Goal: Task Accomplishment & Management: Use online tool/utility

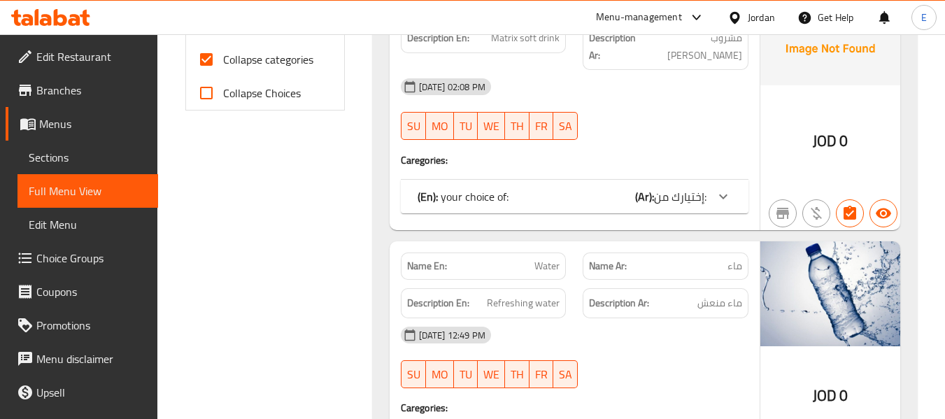
scroll to position [559, 0]
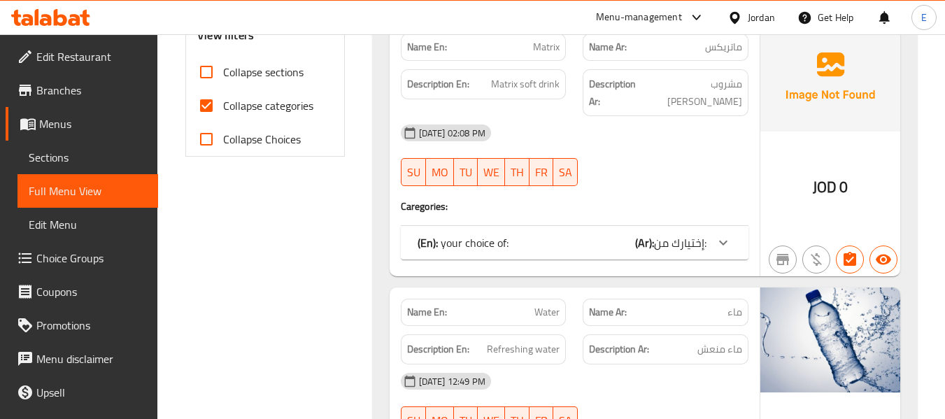
click at [210, 110] on input "Collapse categories" at bounding box center [207, 106] width 34 height 34
checkbox input "false"
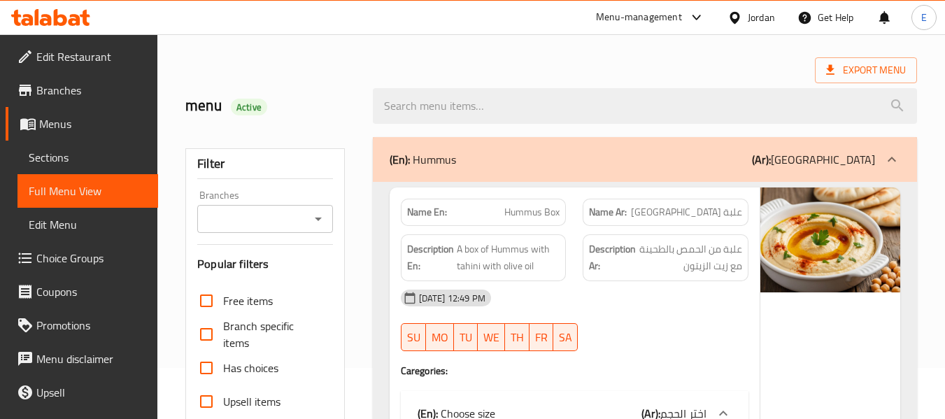
scroll to position [0, 0]
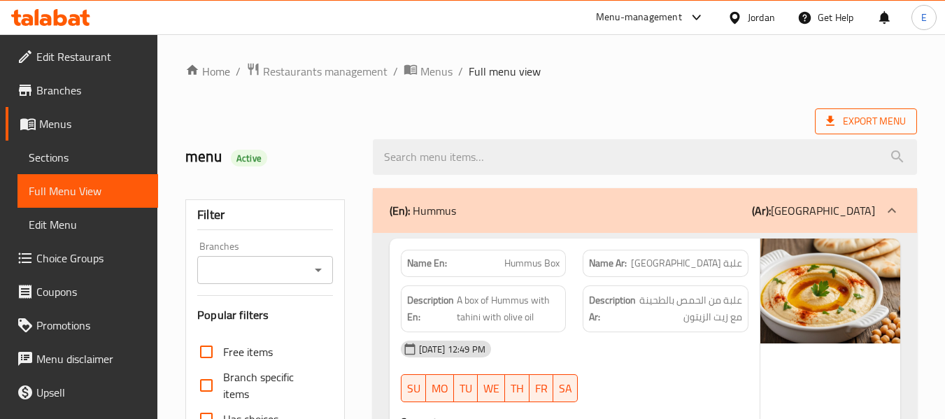
click at [892, 117] on span "Export Menu" at bounding box center [866, 121] width 80 height 17
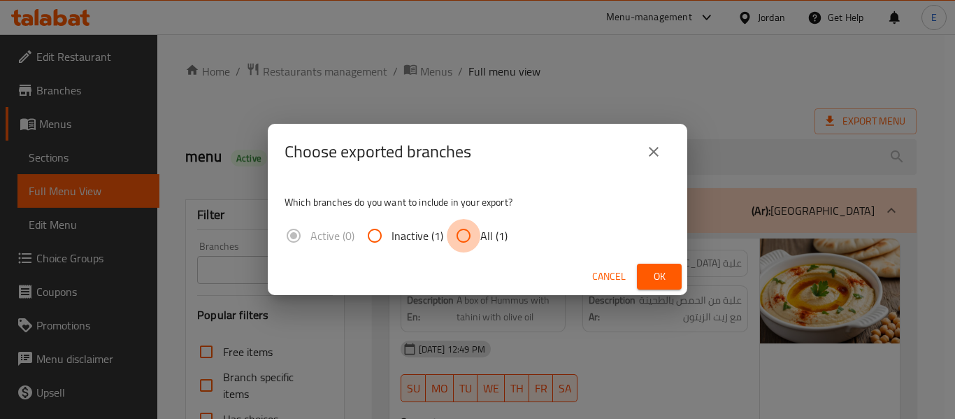
click at [464, 231] on input "All (1)" at bounding box center [464, 236] width 34 height 34
radio input "true"
click at [664, 268] on span "Ok" at bounding box center [659, 276] width 22 height 17
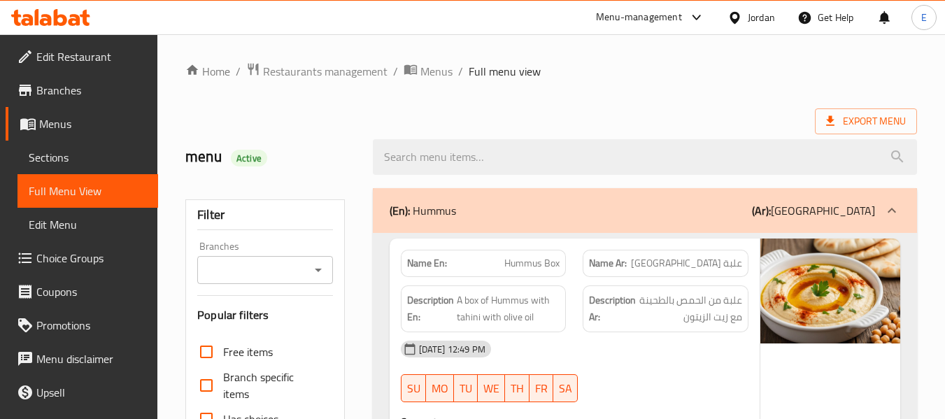
click at [678, 80] on ol "Home / Restaurants management / Menus / Full menu view" at bounding box center [550, 71] width 731 height 18
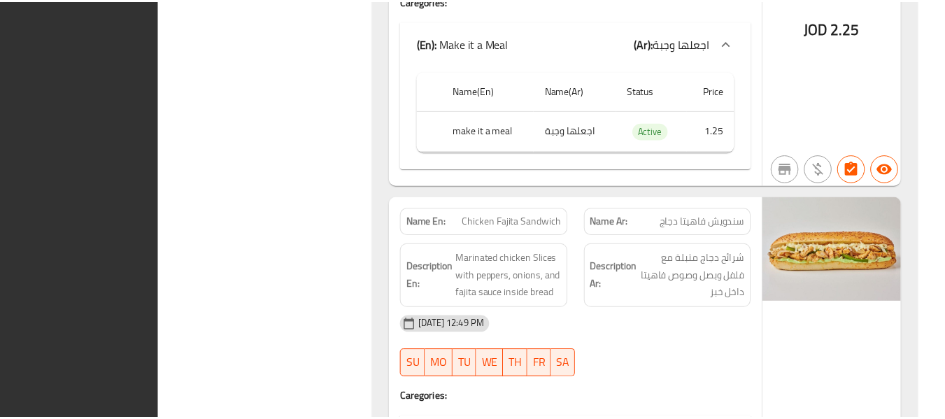
scroll to position [5755, 0]
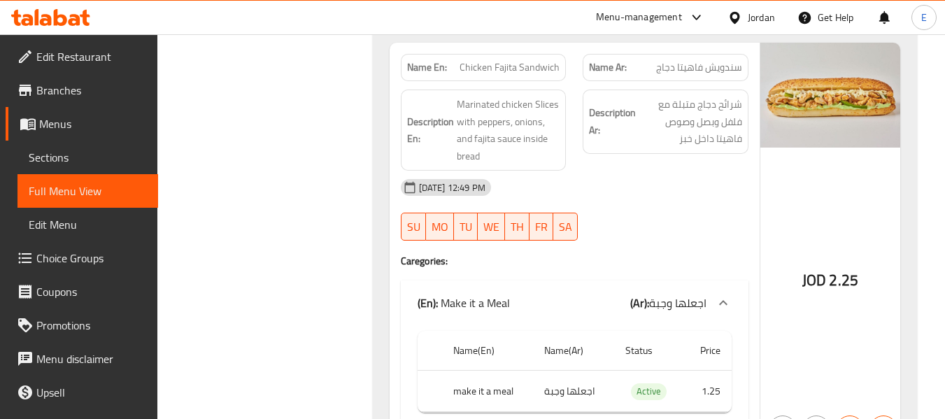
click at [46, 52] on span "Edit Restaurant" at bounding box center [91, 56] width 110 height 17
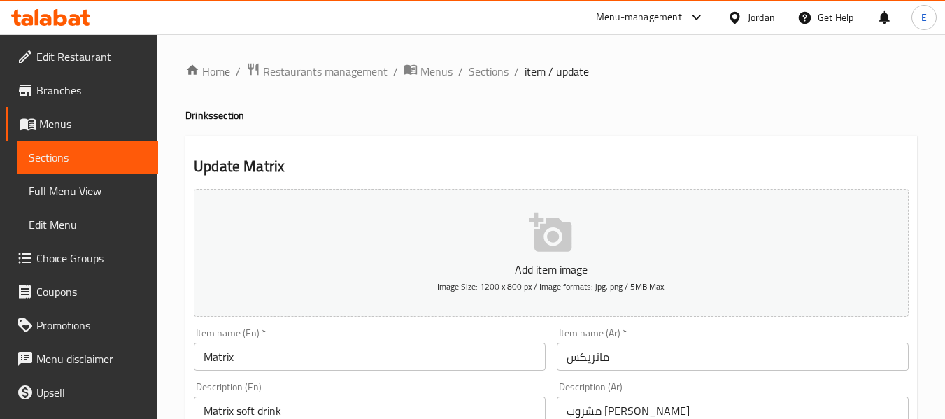
scroll to position [592, 0]
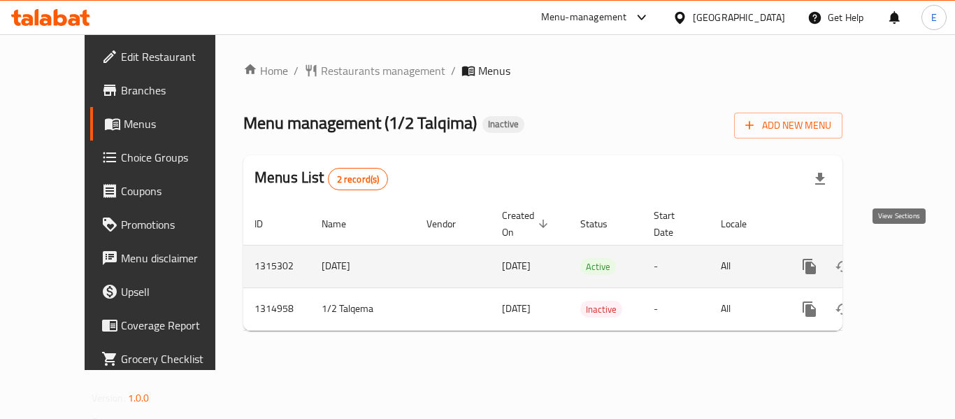
click at [902, 258] on icon "enhanced table" at bounding box center [910, 266] width 17 height 17
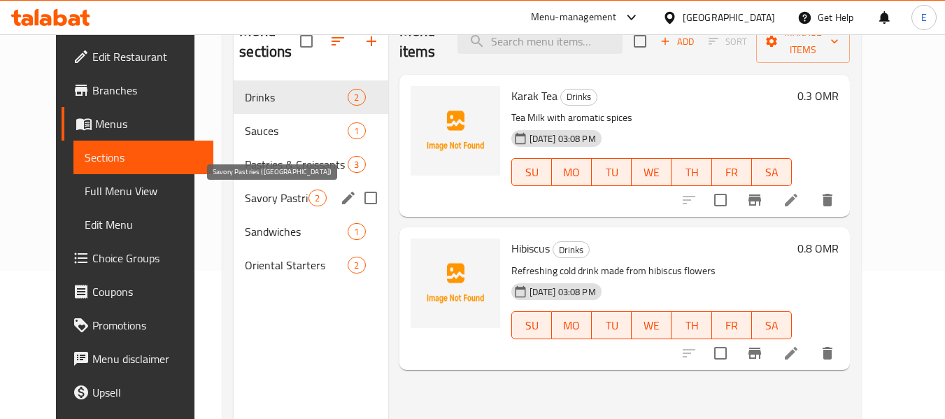
scroll to position [126, 0]
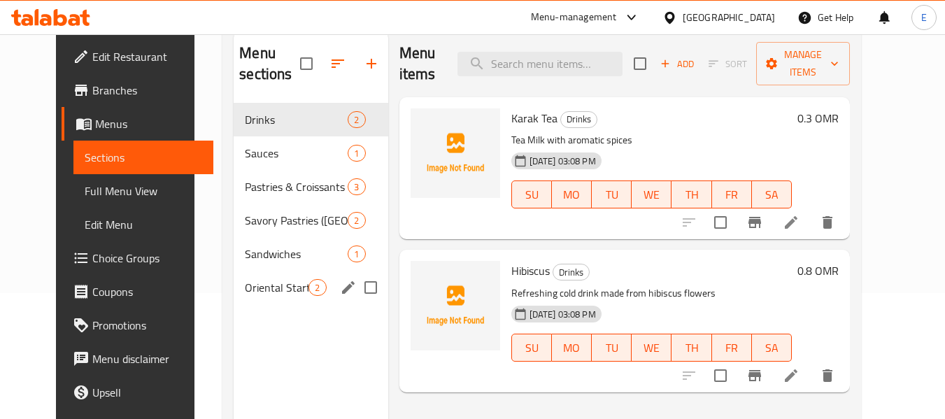
click at [309, 285] on span "2" at bounding box center [317, 287] width 16 height 13
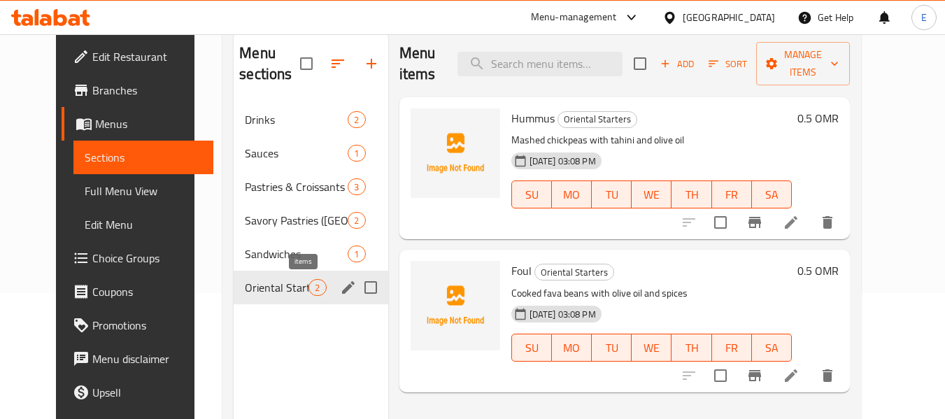
click at [296, 243] on div "Sandwiches 1" at bounding box center [311, 254] width 154 height 34
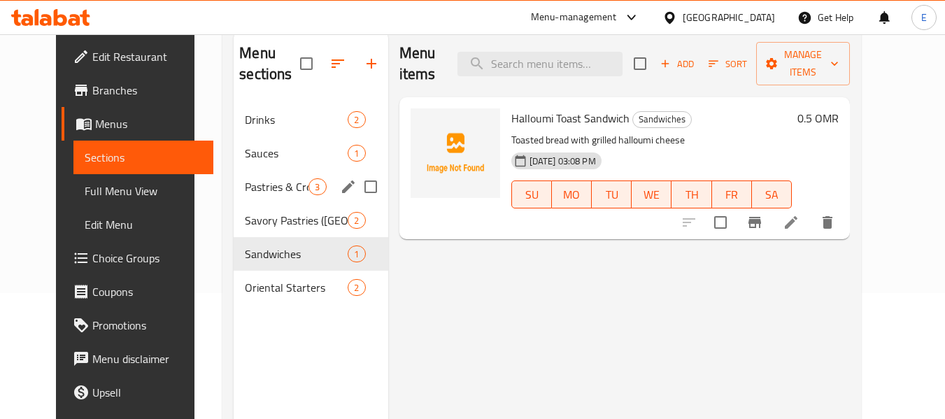
click at [296, 199] on div "Pastries & Croissants 3" at bounding box center [311, 187] width 154 height 34
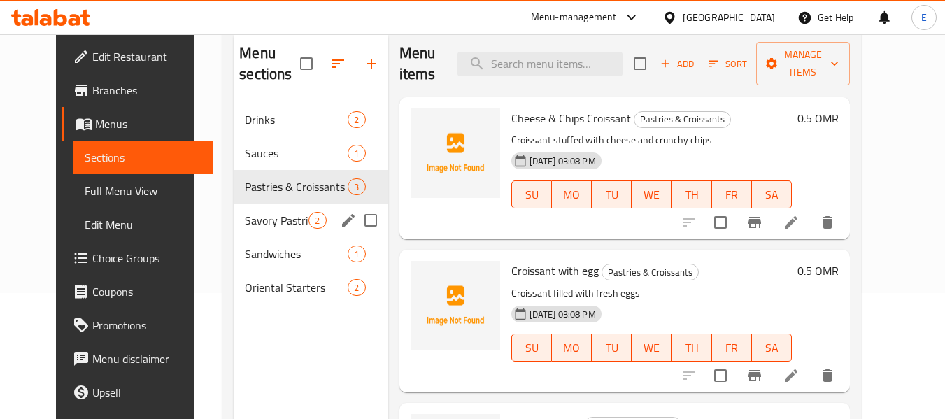
click at [270, 214] on span "Savory Pastries ([GEOGRAPHIC_DATA])" at bounding box center [277, 220] width 64 height 17
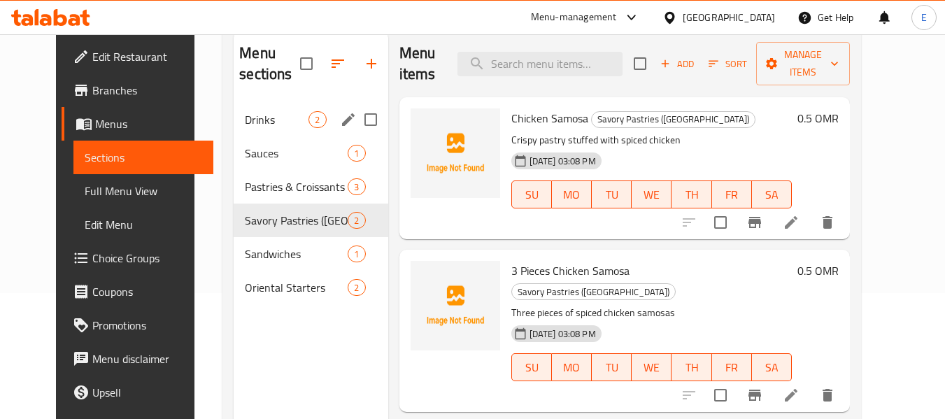
click at [245, 127] on span "Drinks" at bounding box center [277, 119] width 64 height 17
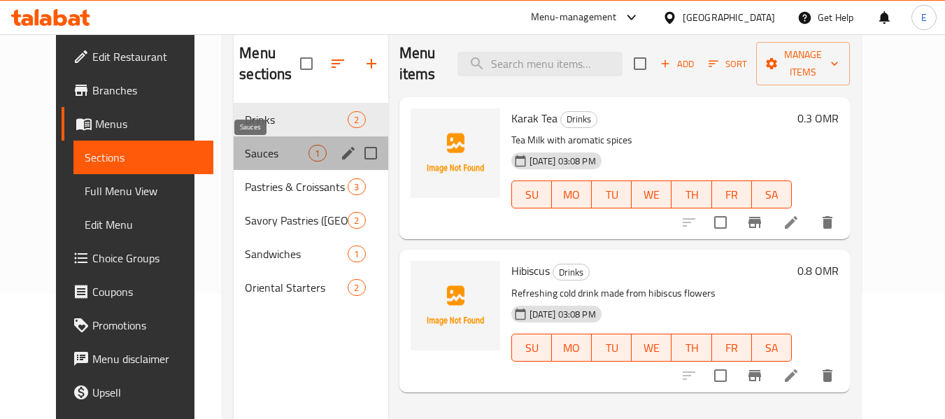
click at [245, 155] on span "Sauces" at bounding box center [277, 153] width 64 height 17
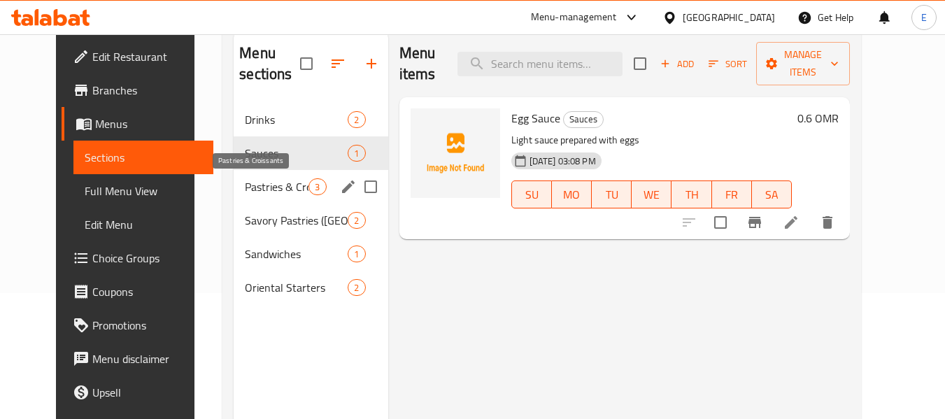
click at [252, 180] on span "Pastries & Croissants" at bounding box center [277, 186] width 64 height 17
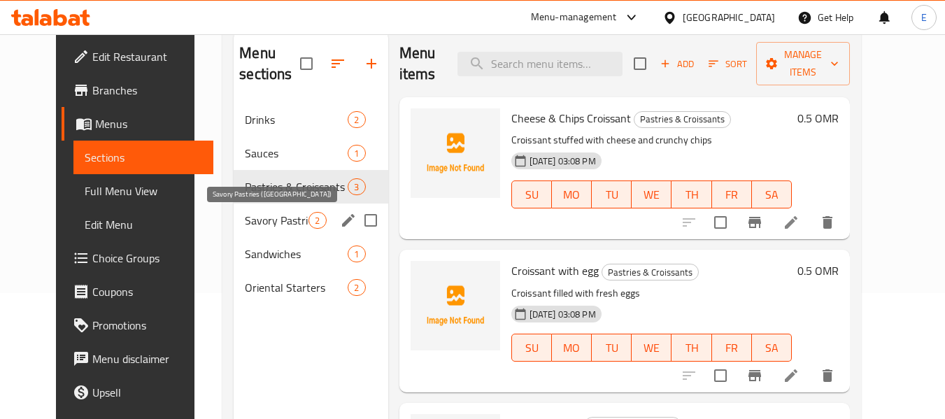
click at [259, 219] on span "Savory Pastries ([GEOGRAPHIC_DATA])" at bounding box center [277, 220] width 64 height 17
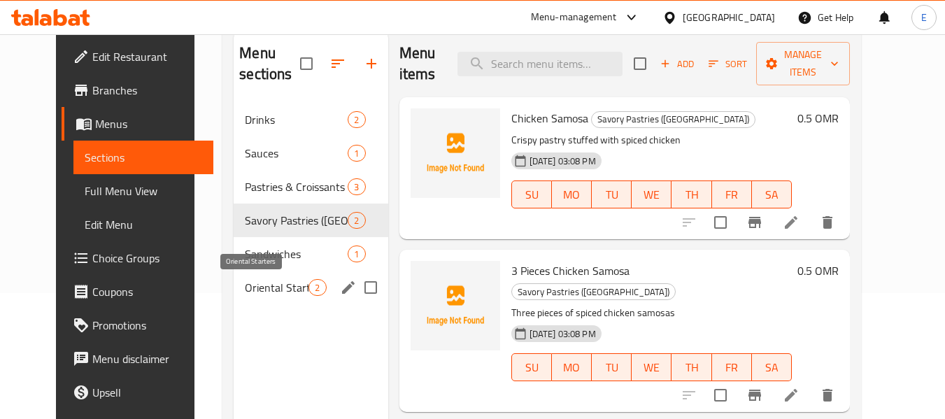
click at [275, 254] on span "Sandwiches" at bounding box center [296, 253] width 103 height 17
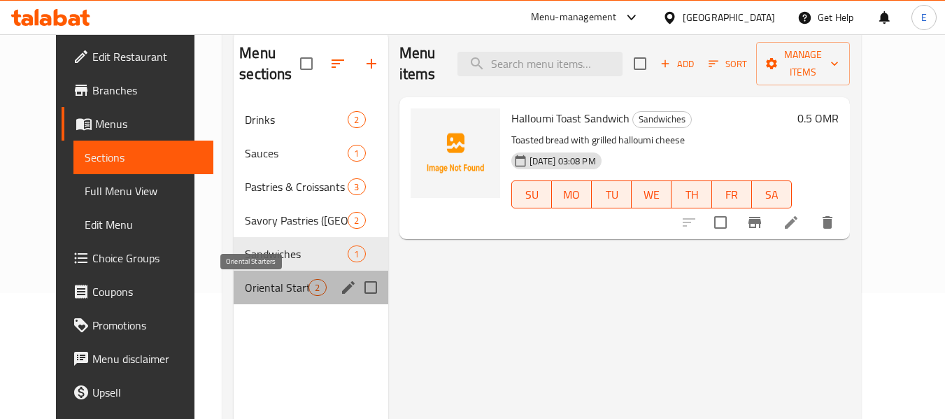
click at [267, 289] on span "Oriental Starters" at bounding box center [277, 287] width 64 height 17
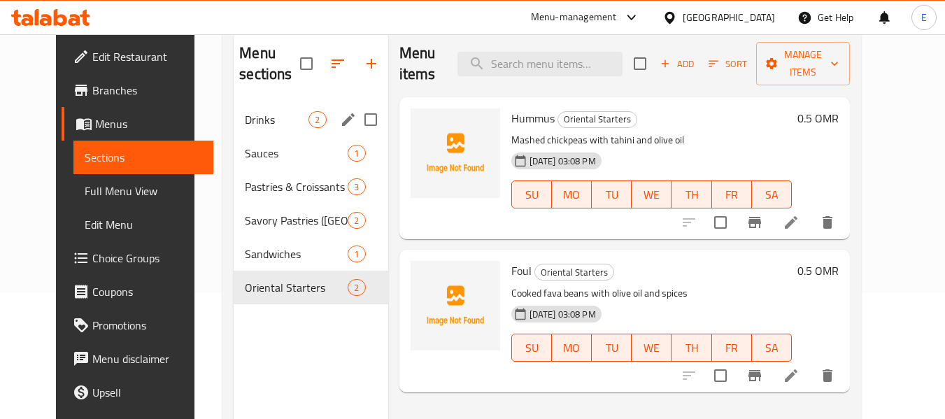
click at [236, 108] on div "Drinks 2" at bounding box center [311, 120] width 154 height 34
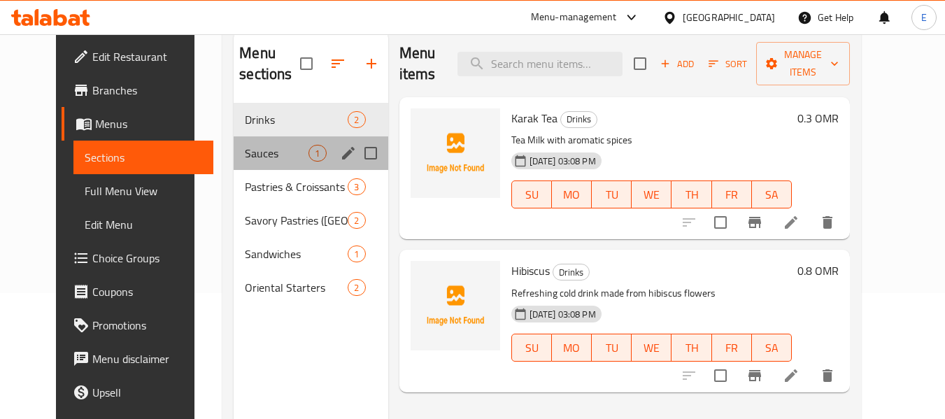
click at [244, 143] on div "Sauces 1" at bounding box center [311, 153] width 154 height 34
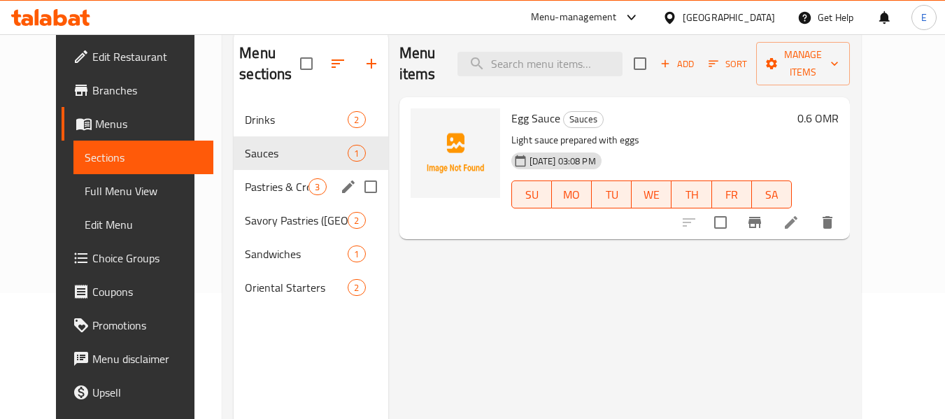
click at [252, 187] on span "Pastries & Croissants" at bounding box center [277, 186] width 64 height 17
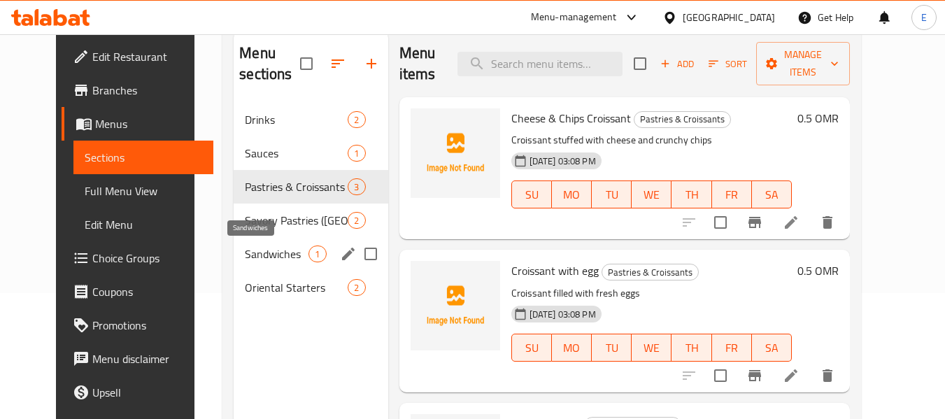
click at [248, 251] on span "Sandwiches" at bounding box center [277, 253] width 64 height 17
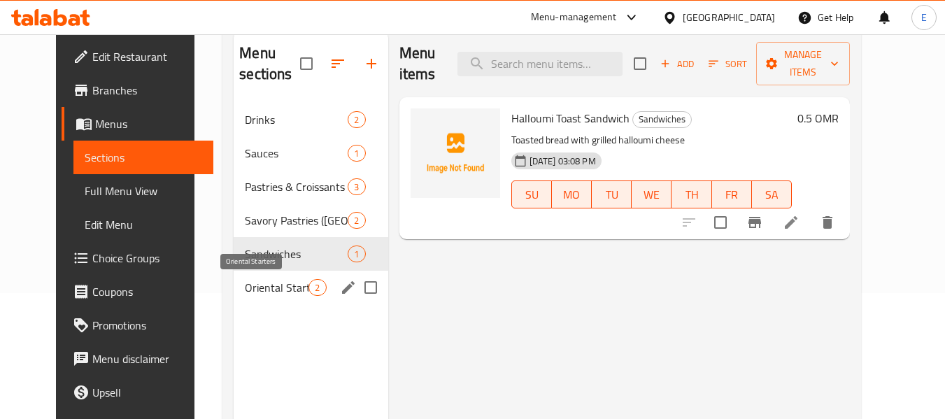
click at [270, 285] on span "Oriental Starters" at bounding box center [277, 287] width 64 height 17
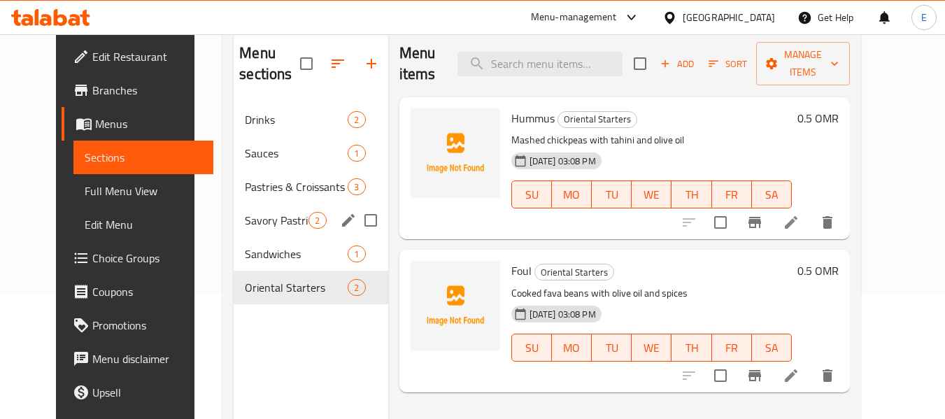
click at [266, 208] on div "Savory Pastries (Samosa) 2" at bounding box center [311, 220] width 154 height 34
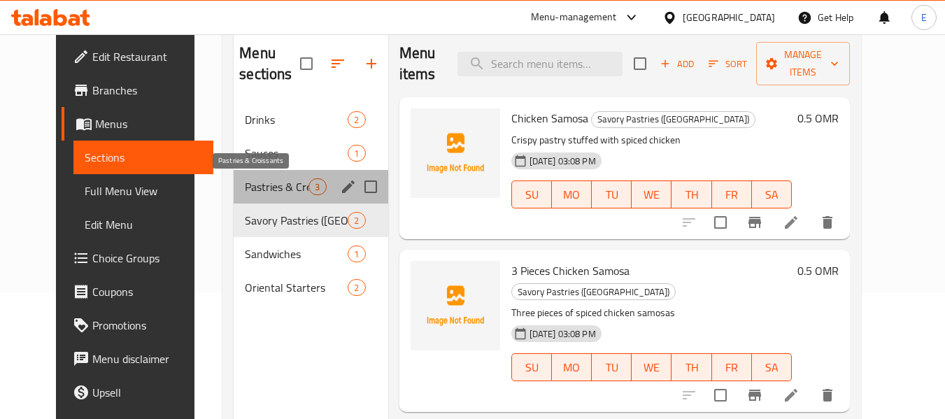
click at [265, 179] on span "Pastries & Croissants" at bounding box center [277, 186] width 64 height 17
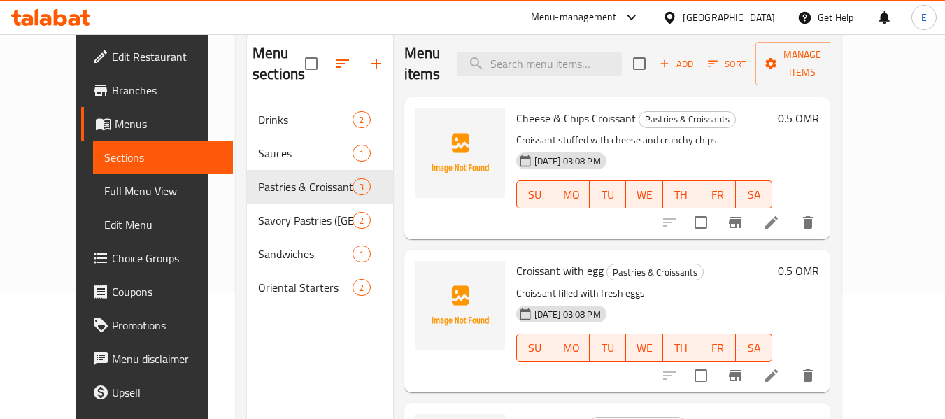
click at [112, 96] on span "Branches" at bounding box center [167, 90] width 110 height 17
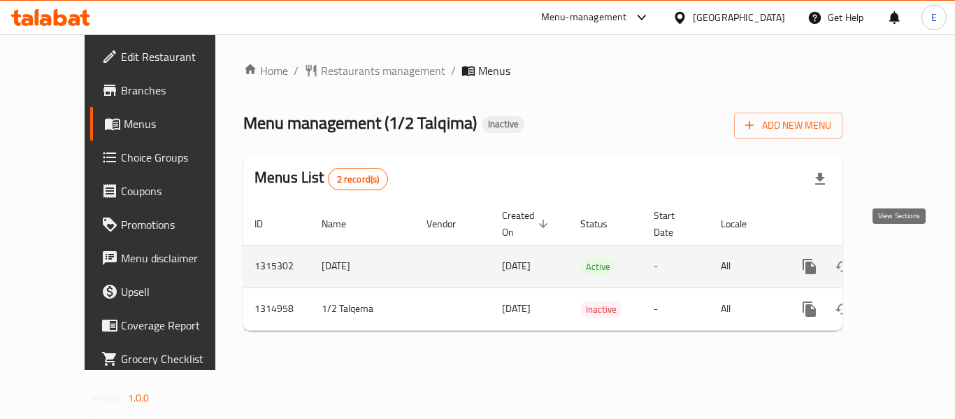
click at [902, 258] on icon "enhanced table" at bounding box center [910, 266] width 17 height 17
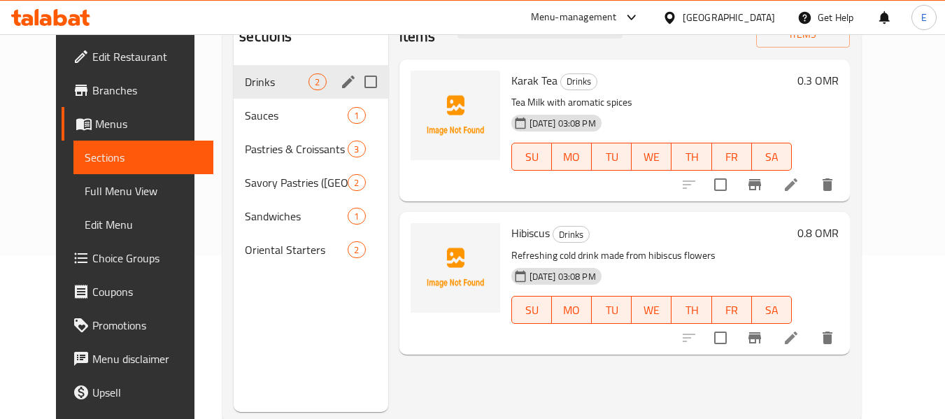
scroll to position [196, 0]
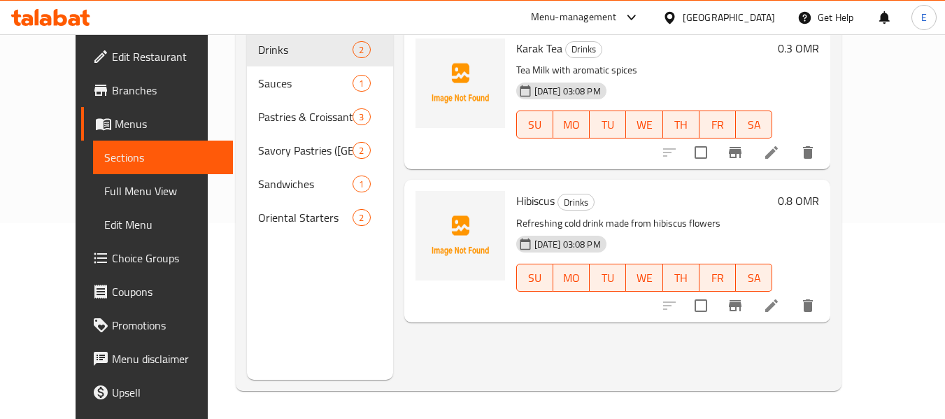
click at [104, 199] on span "Full Menu View" at bounding box center [163, 191] width 118 height 17
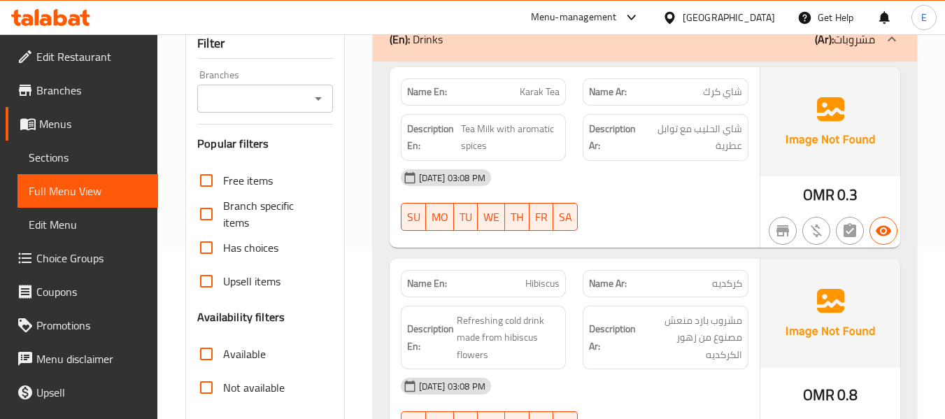
scroll to position [196, 0]
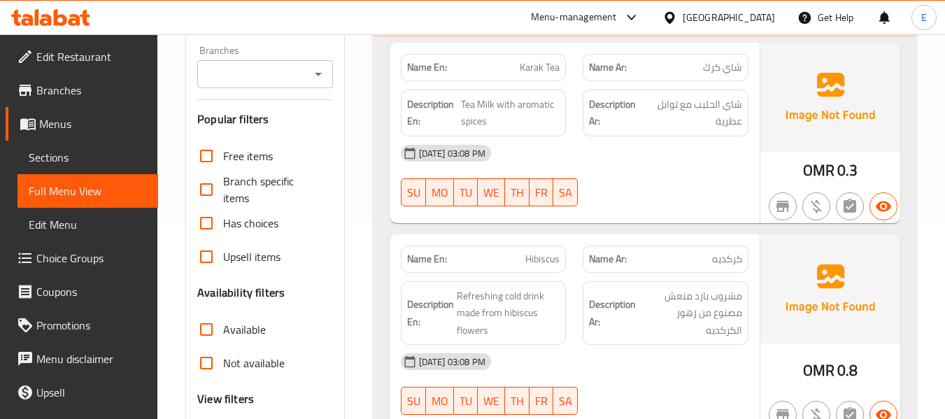
click at [722, 63] on span "شاي كرك" at bounding box center [722, 67] width 39 height 15
click at [529, 71] on span "Karak Tea" at bounding box center [540, 67] width 40 height 15
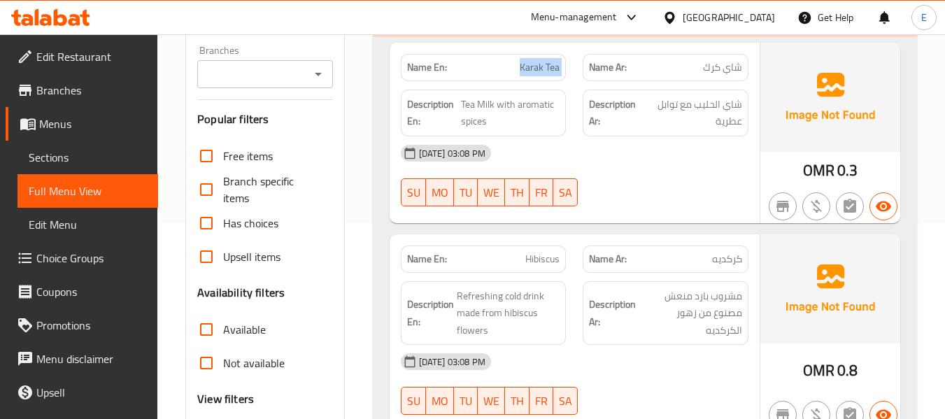
click at [529, 71] on span "Karak Tea" at bounding box center [540, 67] width 40 height 15
click at [655, 145] on div "[DATE] 03:08 PM" at bounding box center [574, 153] width 364 height 34
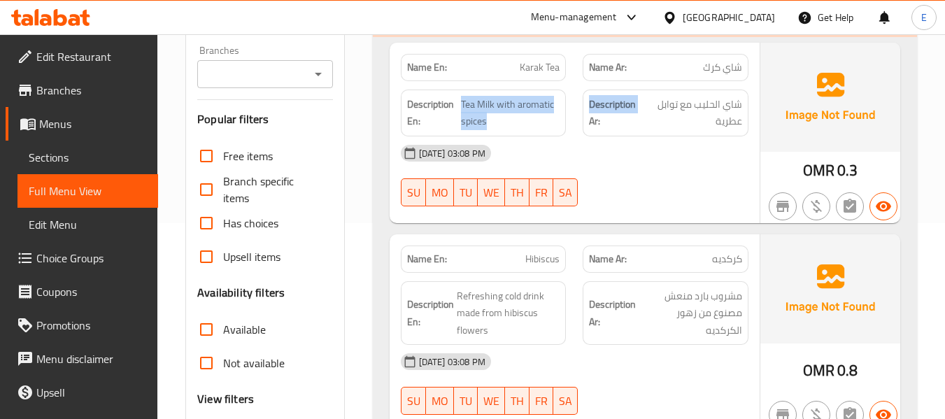
drag, startPoint x: 460, startPoint y: 101, endPoint x: 589, endPoint y: 124, distance: 131.5
click at [589, 124] on div "Description En: Tea Milk with aromatic spices Description Ar: شاي الحليب مع توا…" at bounding box center [574, 113] width 364 height 64
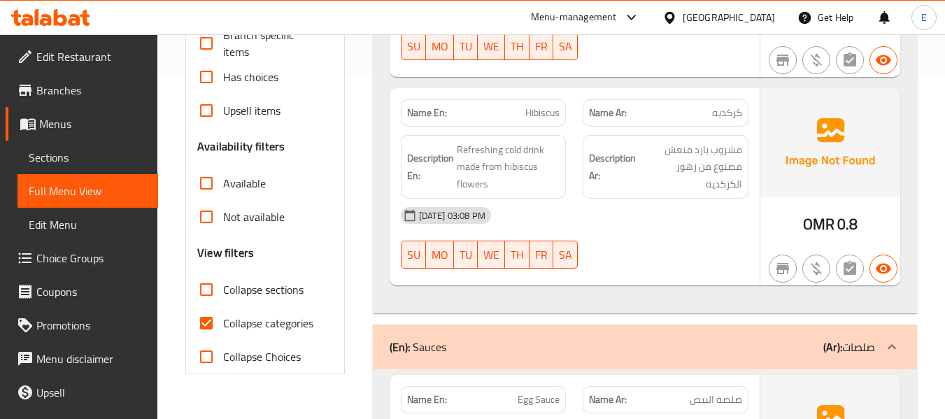
scroll to position [406, 0]
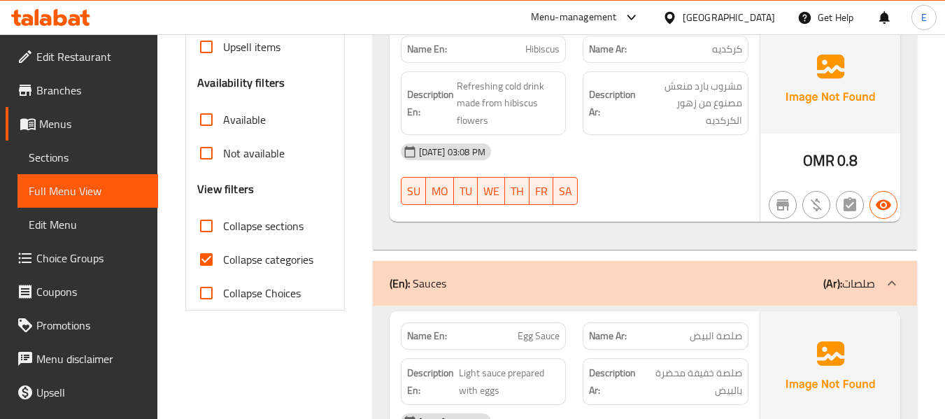
click at [535, 52] on span "Hibiscus" at bounding box center [542, 49] width 34 height 15
click at [670, 147] on div "[DATE] 03:08 PM" at bounding box center [574, 152] width 364 height 34
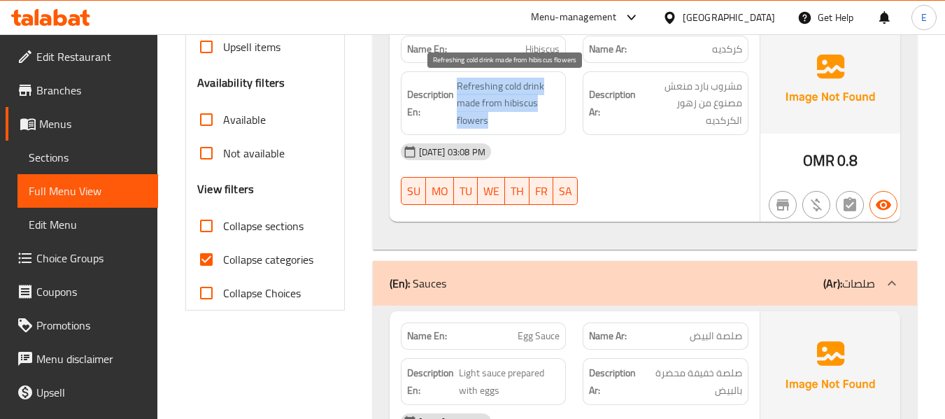
drag, startPoint x: 455, startPoint y: 78, endPoint x: 550, endPoint y: 115, distance: 102.3
click at [550, 115] on h6 "Description En: Refreshing cold drink made from hibiscus flowers" at bounding box center [483, 104] width 153 height 52
click at [550, 116] on span "Refreshing cold drink made from hibiscus flowers" at bounding box center [508, 104] width 103 height 52
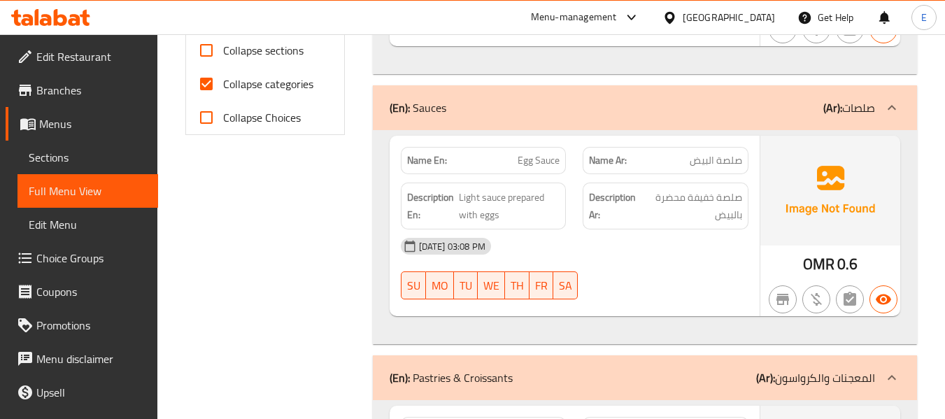
scroll to position [615, 0]
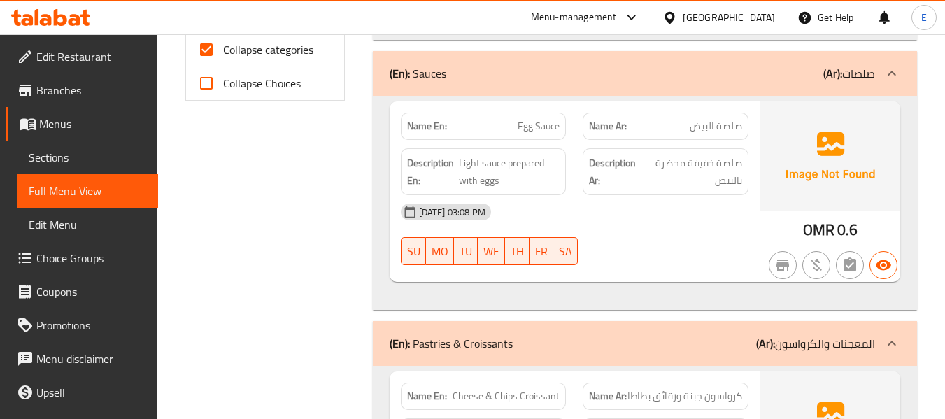
click at [720, 131] on span "صلصة البيض" at bounding box center [715, 126] width 52 height 15
click at [523, 131] on span "Egg Sauce" at bounding box center [538, 126] width 42 height 15
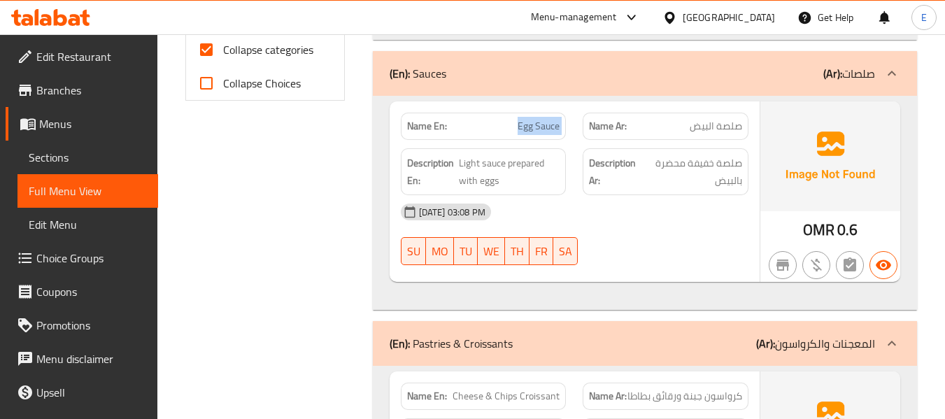
click at [523, 131] on span "Egg Sauce" at bounding box center [538, 126] width 42 height 15
click at [601, 200] on div "[DATE] 03:08 PM" at bounding box center [574, 212] width 364 height 34
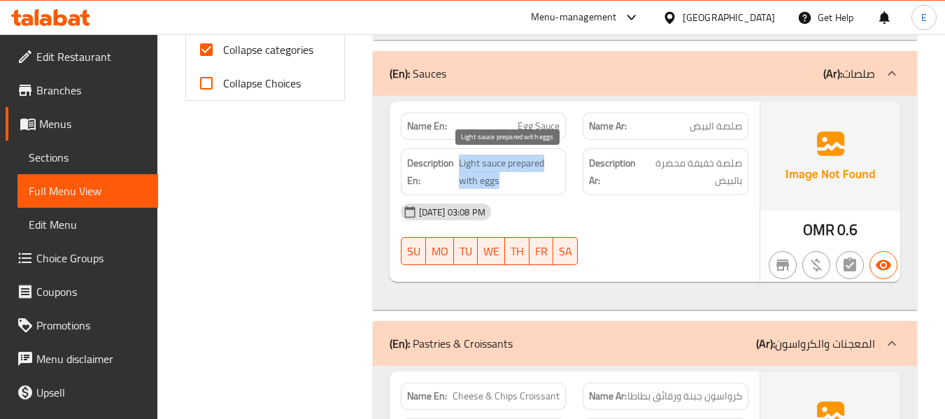
drag, startPoint x: 459, startPoint y: 159, endPoint x: 545, endPoint y: 185, distance: 89.4
click at [545, 185] on span "Light sauce prepared with eggs" at bounding box center [509, 172] width 101 height 34
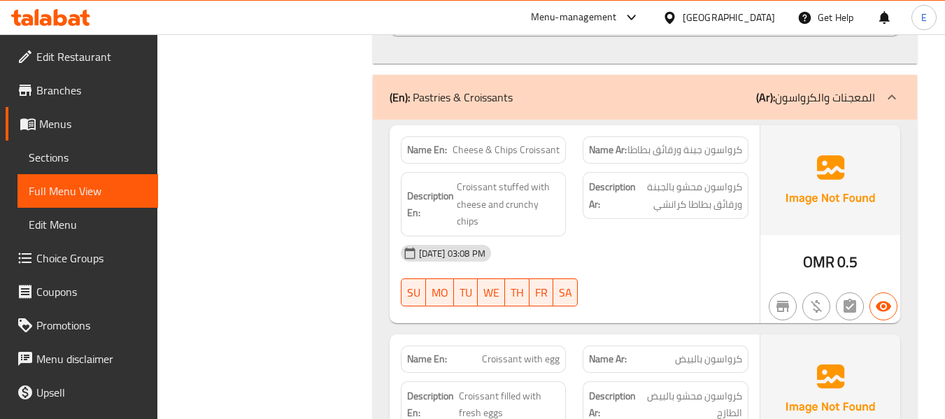
scroll to position [895, 0]
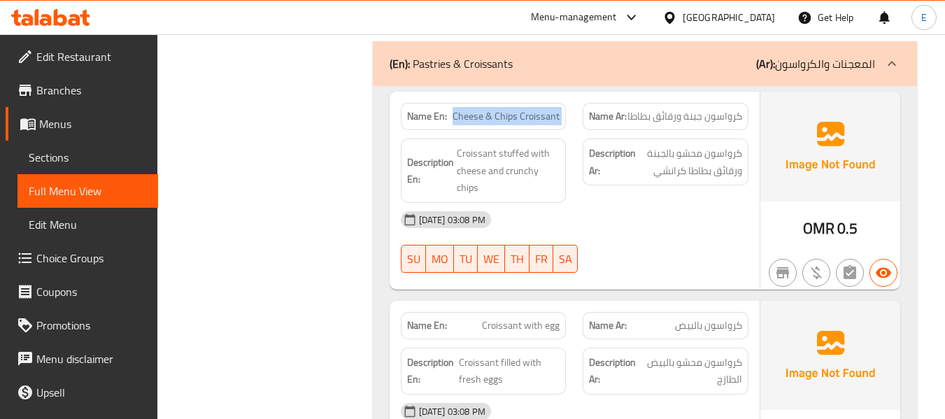
drag, startPoint x: 456, startPoint y: 120, endPoint x: 587, endPoint y: 124, distance: 130.8
click at [587, 124] on div "Name En: Cheese & Chips Croissant Name Ar: كرواسون جبنة ورقائق بطاطا" at bounding box center [574, 116] width 364 height 44
click at [527, 121] on span "Cheese & Chips Croissant" at bounding box center [505, 116] width 107 height 15
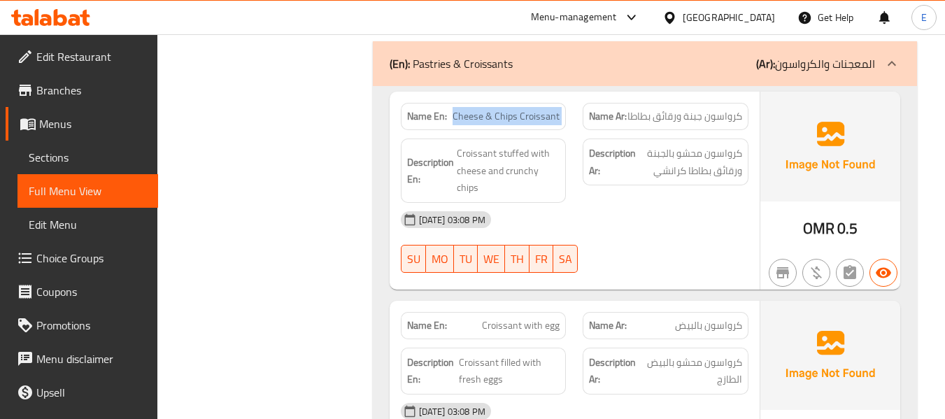
click at [527, 121] on span "Cheese & Chips Croissant" at bounding box center [505, 116] width 107 height 15
click at [606, 217] on div "[DATE] 03:08 PM" at bounding box center [574, 220] width 364 height 34
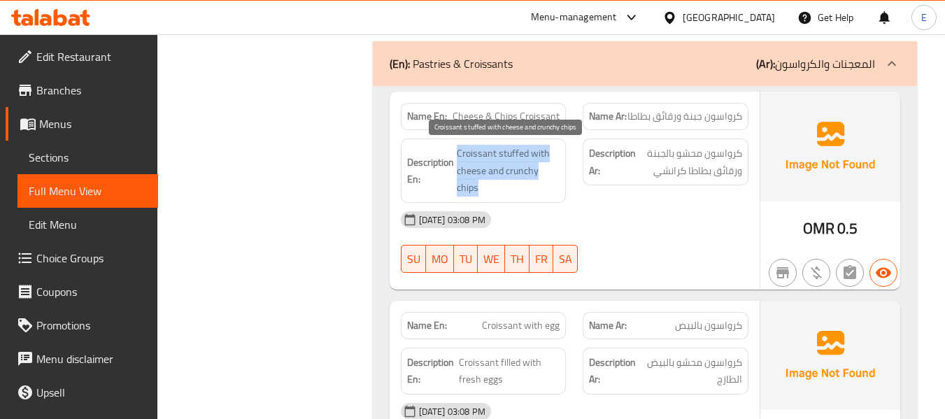
drag, startPoint x: 455, startPoint y: 143, endPoint x: 543, endPoint y: 188, distance: 98.2
click at [543, 188] on div "Description En: Croissant stuffed with cheese and crunchy chips" at bounding box center [484, 170] width 166 height 64
click at [543, 188] on span "Croissant stuffed with cheese and crunchy chips" at bounding box center [508, 171] width 103 height 52
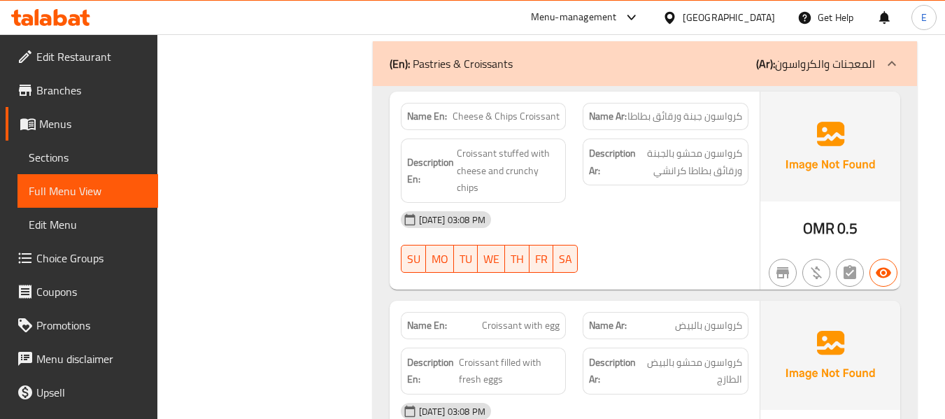
click at [657, 221] on div "[DATE] 03:08 PM" at bounding box center [574, 220] width 364 height 34
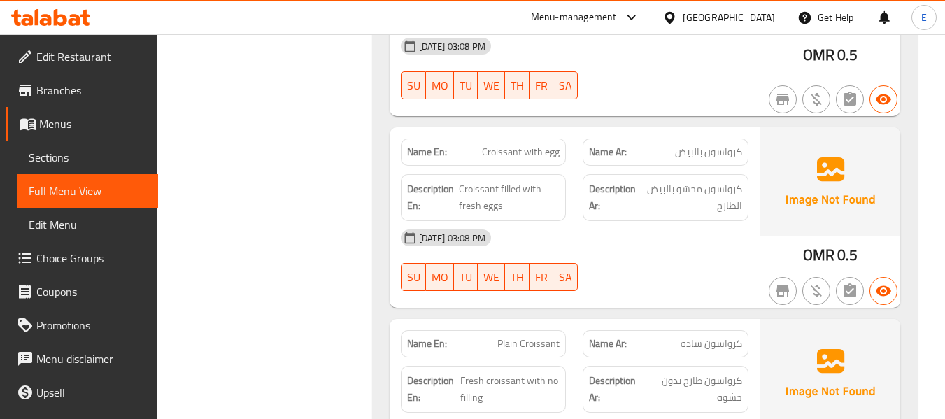
scroll to position [1105, 0]
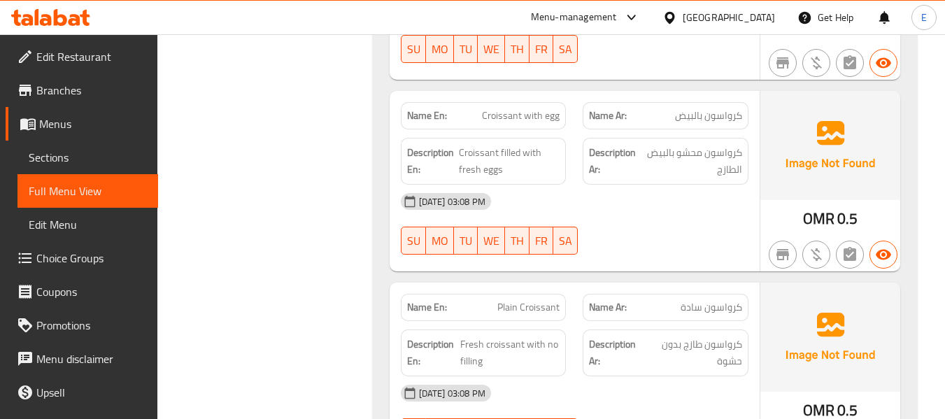
click at [707, 115] on span "كرواسون بالبيض" at bounding box center [708, 115] width 67 height 15
click at [539, 111] on span "Croissant with egg" at bounding box center [521, 115] width 78 height 15
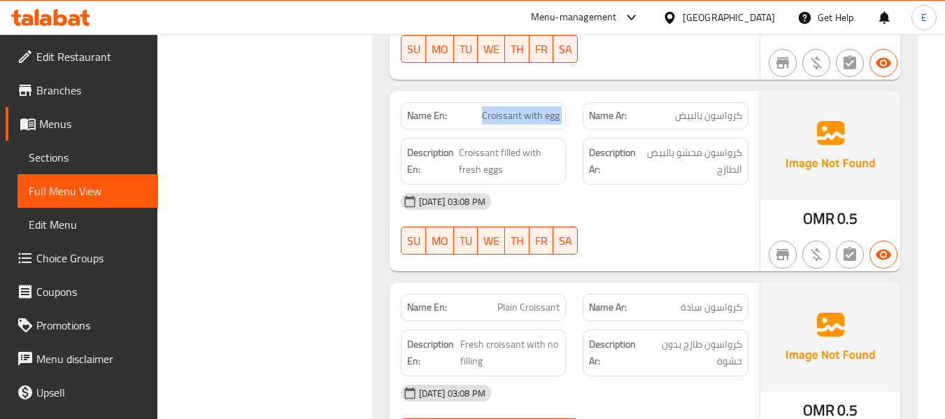
click at [539, 111] on span "Croissant with egg" at bounding box center [521, 115] width 78 height 15
click at [655, 207] on div "[DATE] 03:08 PM" at bounding box center [574, 202] width 364 height 34
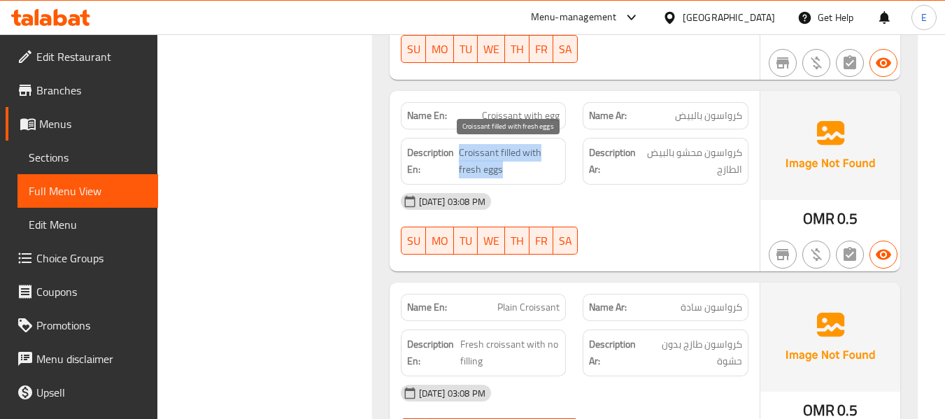
drag, startPoint x: 459, startPoint y: 152, endPoint x: 538, endPoint y: 165, distance: 80.7
click at [538, 165] on span "Croissant filled with fresh eggs" at bounding box center [509, 161] width 101 height 34
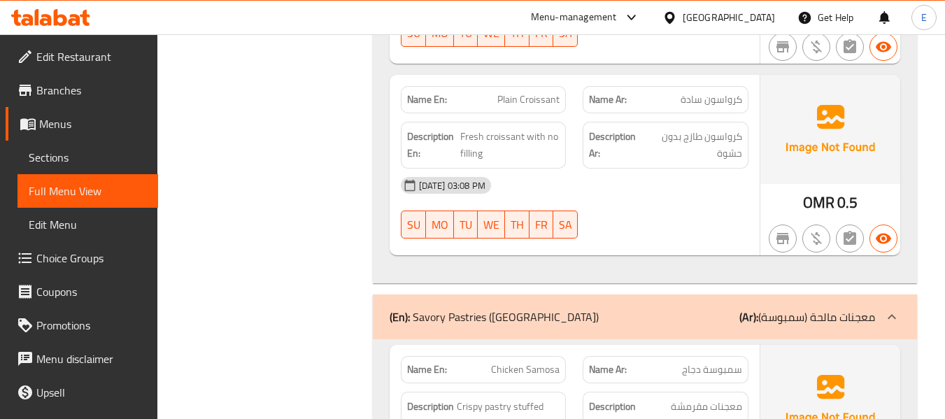
scroll to position [1315, 0]
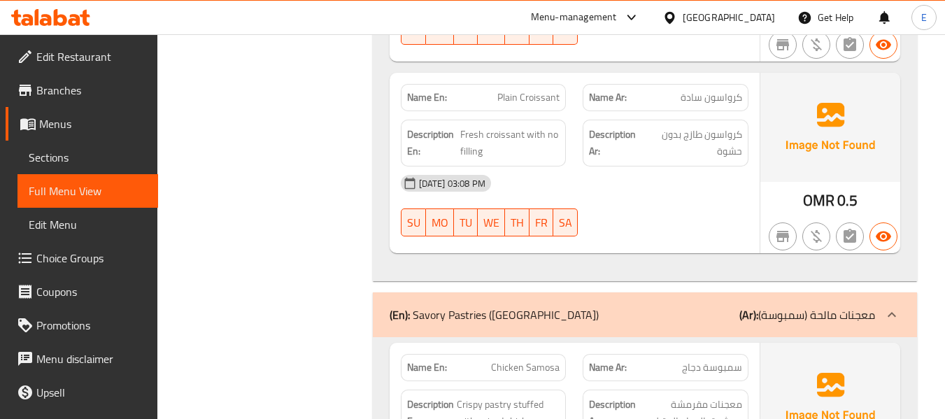
click at [551, 92] on span "Plain Croissant" at bounding box center [528, 97] width 62 height 15
click at [645, 224] on div "30-09-2025 03:08 PM SU MO TU WE TH FR SA" at bounding box center [574, 205] width 364 height 78
drag, startPoint x: 464, startPoint y: 134, endPoint x: 583, endPoint y: 157, distance: 121.1
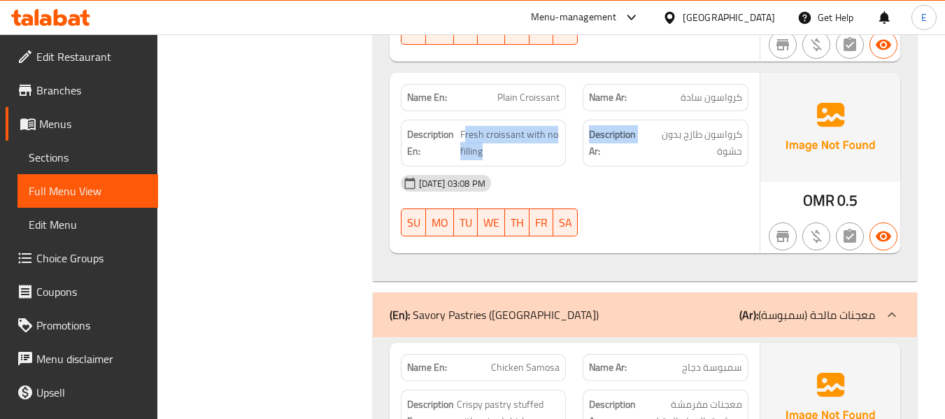
click at [583, 157] on div "Description En: Fresh croissant with no filling Description Ar: كرواسون طازج بد…" at bounding box center [574, 143] width 364 height 64
click at [583, 157] on div "Description Ar: كرواسون طازج بدون حشوة" at bounding box center [665, 143] width 166 height 47
click at [640, 195] on div "[DATE] 03:08 PM" at bounding box center [574, 183] width 364 height 34
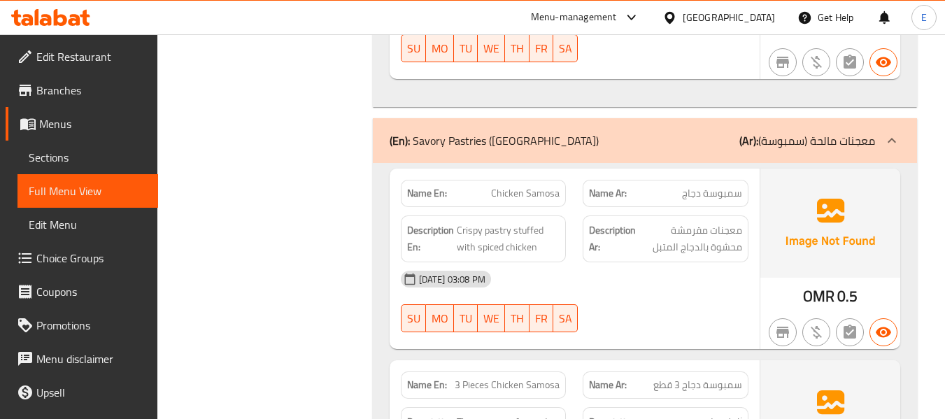
scroll to position [1524, 0]
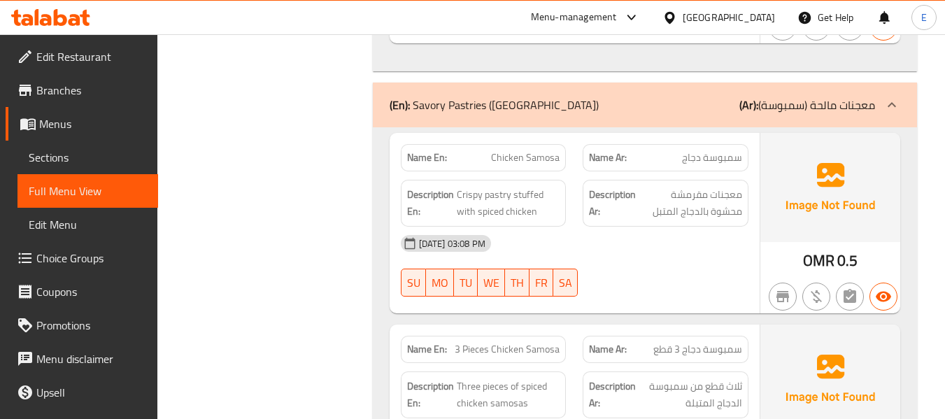
click at [709, 158] on span "سمبوسة دجاج" at bounding box center [712, 157] width 60 height 15
click at [532, 165] on span "Chicken Samosa" at bounding box center [525, 157] width 69 height 15
click at [531, 165] on span "Chicken Samosa" at bounding box center [525, 157] width 69 height 15
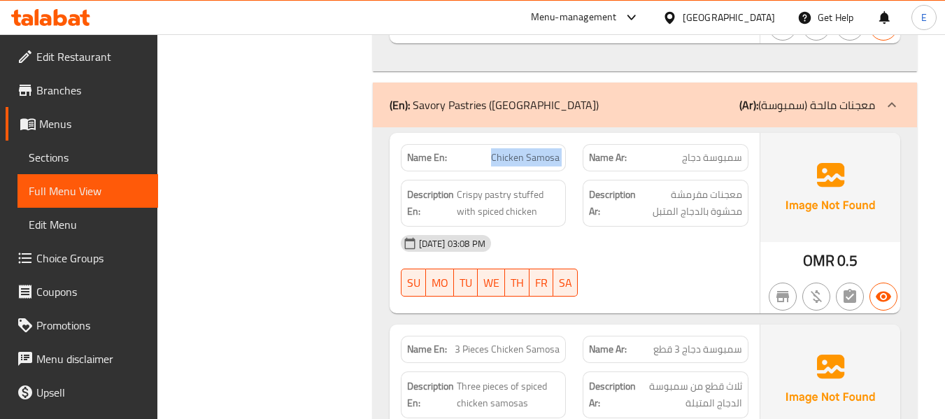
click at [531, 165] on span "Chicken Samosa" at bounding box center [525, 157] width 69 height 15
click at [691, 248] on div "[DATE] 03:08 PM" at bounding box center [574, 244] width 364 height 34
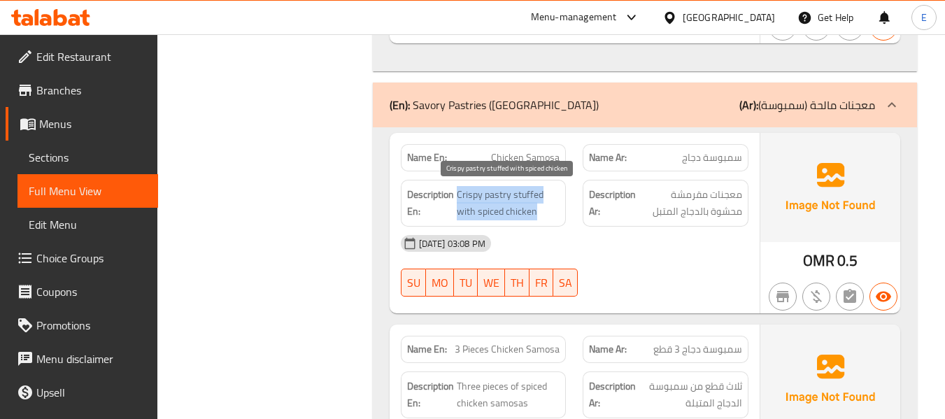
drag, startPoint x: 462, startPoint y: 192, endPoint x: 551, endPoint y: 208, distance: 90.3
click at [551, 208] on span "Crispy pastry stuffed with spiced chicken" at bounding box center [508, 203] width 103 height 34
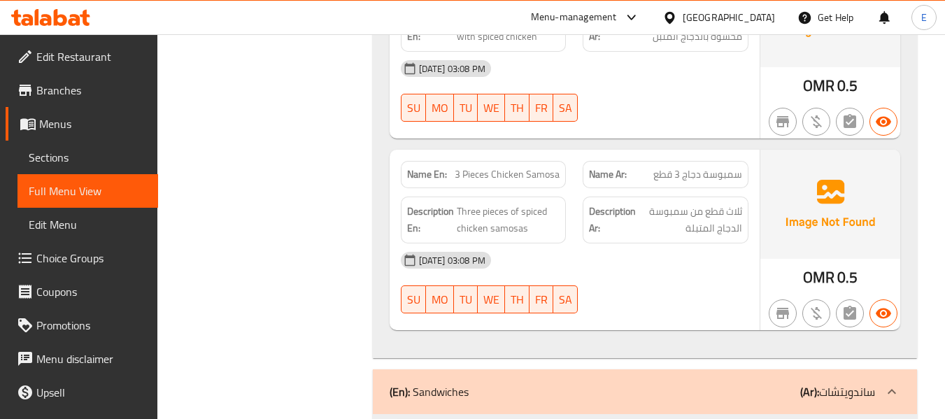
scroll to position [1734, 0]
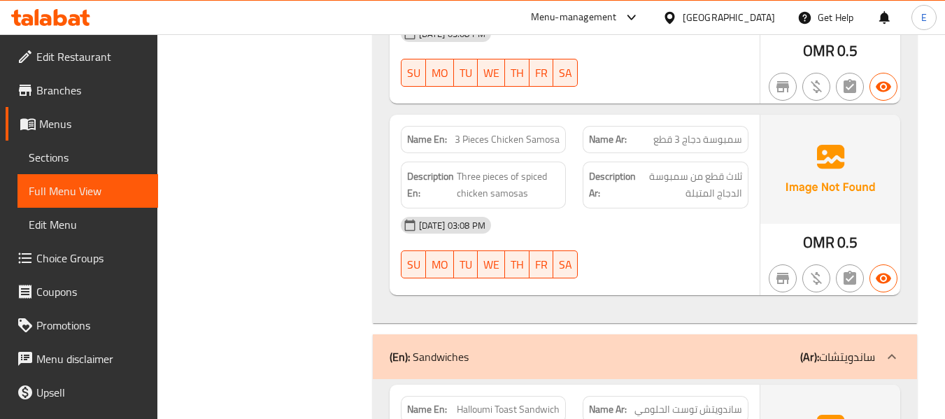
click at [724, 144] on span "سمبوسة دجاج 3 قطع" at bounding box center [697, 139] width 89 height 15
click at [522, 142] on span "3 Pieces Chicken Samosa" at bounding box center [507, 139] width 105 height 15
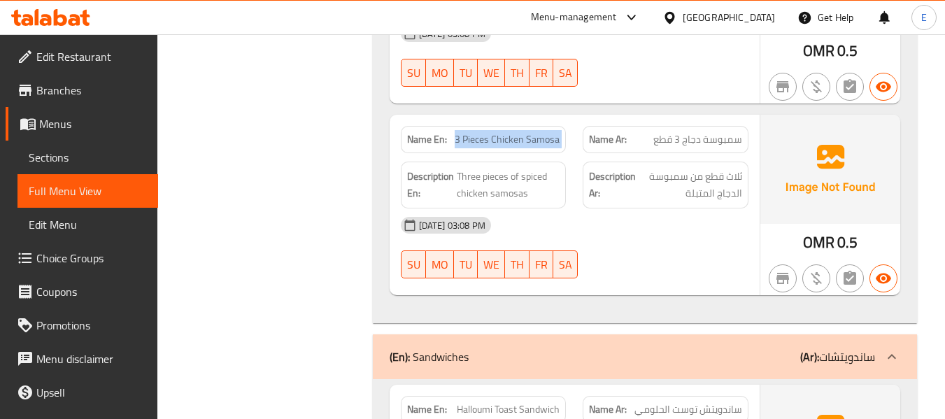
click at [522, 142] on span "3 Pieces Chicken Samosa" at bounding box center [507, 139] width 105 height 15
click at [704, 266] on div "30-09-2025 03:08 PM SU MO TU WE TH FR SA" at bounding box center [574, 247] width 364 height 78
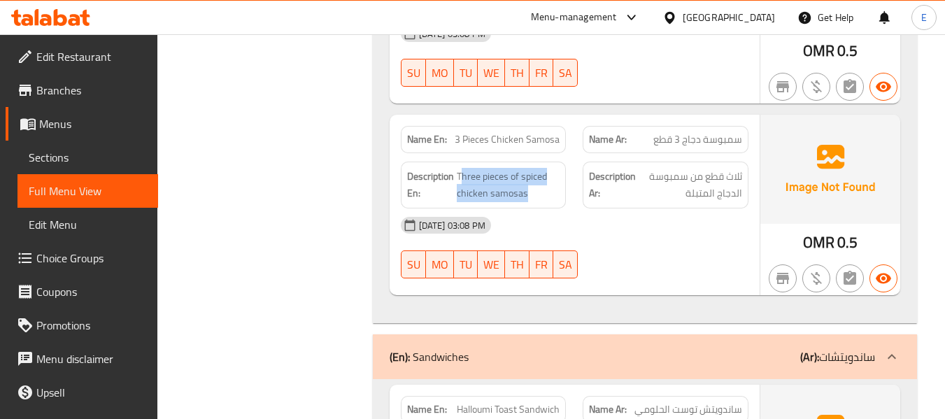
drag, startPoint x: 461, startPoint y: 175, endPoint x: 559, endPoint y: 194, distance: 100.5
click at [559, 194] on span "Three pieces of spiced chicken samosas" at bounding box center [508, 185] width 103 height 34
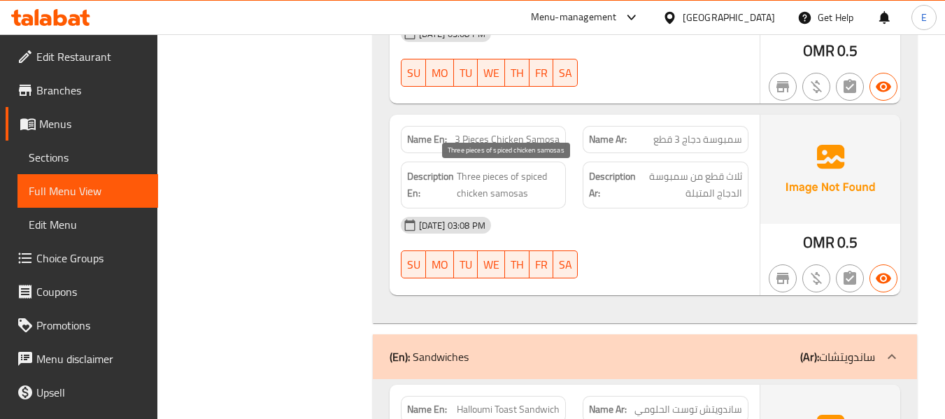
click at [559, 194] on span "Three pieces of spiced chicken samosas" at bounding box center [508, 185] width 103 height 34
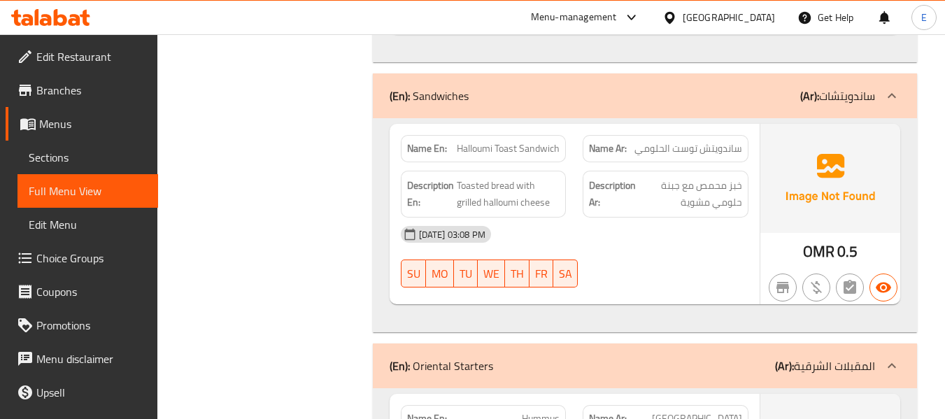
scroll to position [2014, 0]
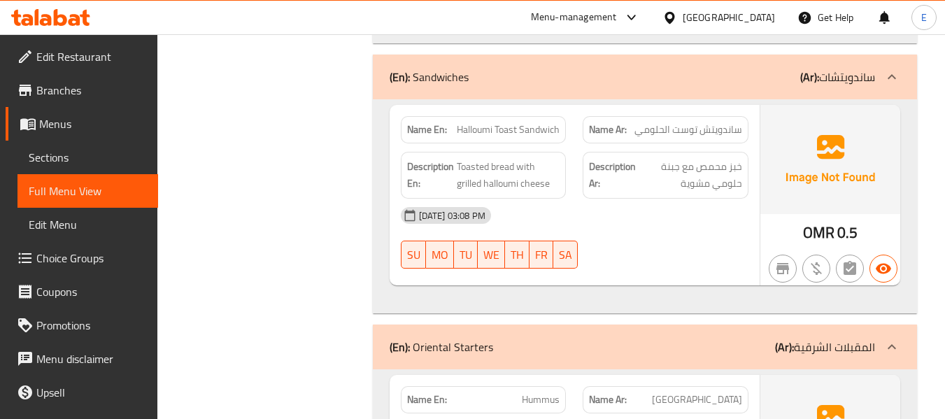
click at [655, 130] on span "ساندويتش توست الحلومي" at bounding box center [688, 129] width 108 height 15
click at [552, 133] on span "Halloumi Toast Sandwich" at bounding box center [508, 129] width 103 height 15
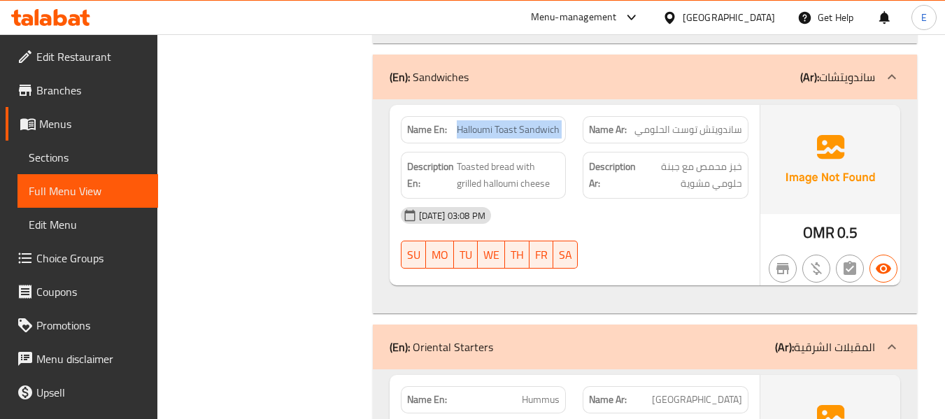
click at [552, 133] on span "Halloumi Toast Sandwich" at bounding box center [508, 129] width 103 height 15
click at [636, 241] on div "30-09-2025 03:08 PM SU MO TU WE TH FR SA" at bounding box center [574, 238] width 364 height 78
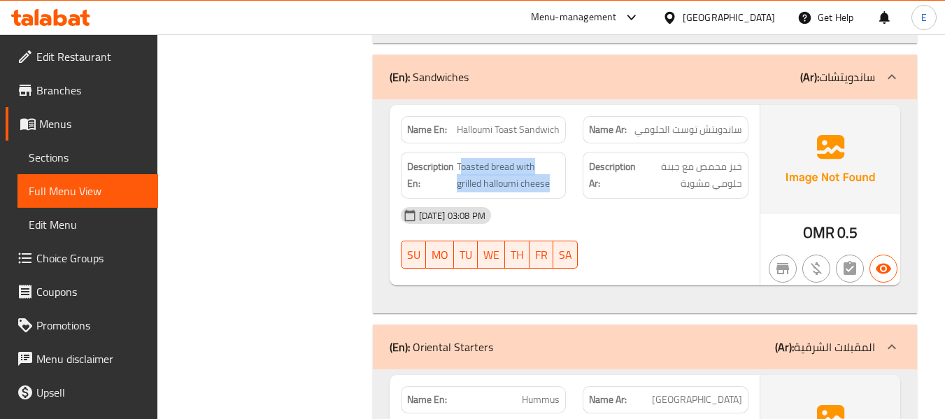
drag, startPoint x: 461, startPoint y: 166, endPoint x: 566, endPoint y: 178, distance: 106.3
click at [566, 178] on div "Description En: Toasted bread with grilled halloumi cheese" at bounding box center [483, 175] width 183 height 64
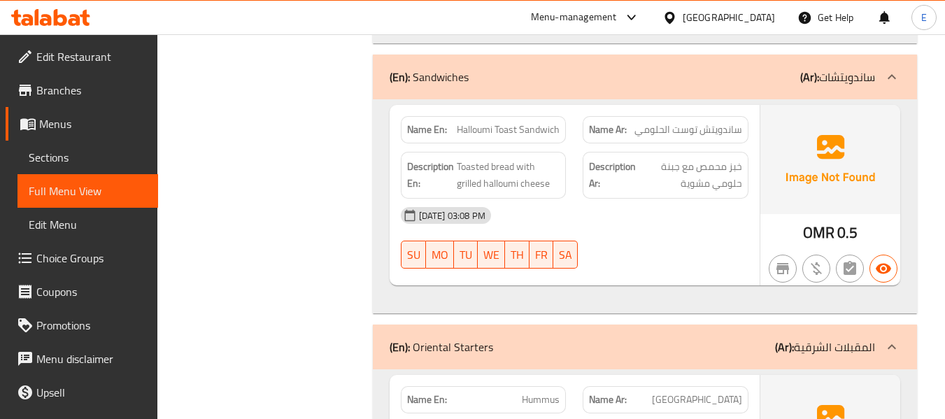
click at [682, 214] on div "[DATE] 03:08 PM" at bounding box center [574, 216] width 364 height 34
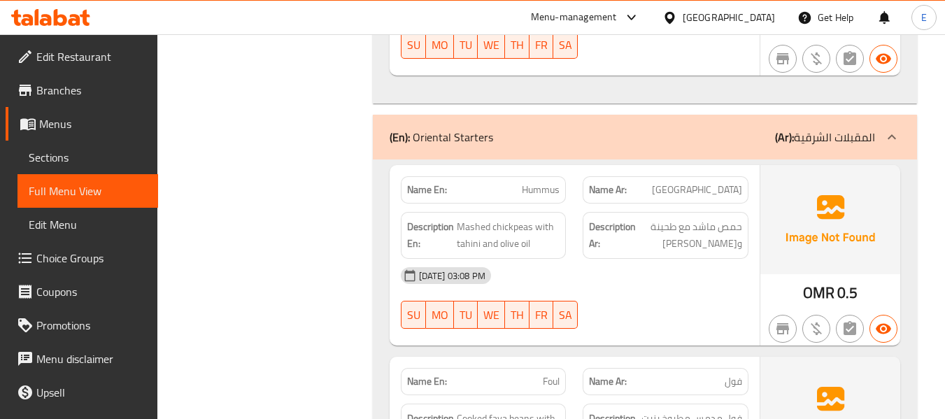
scroll to position [2294, 0]
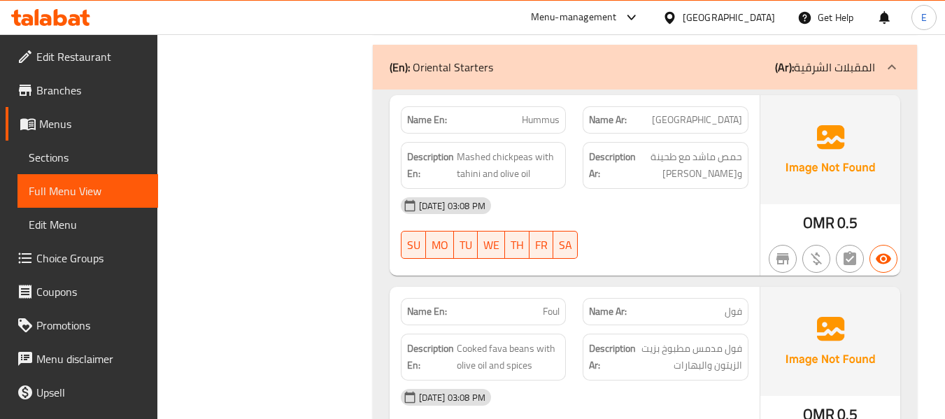
click at [725, 122] on span "[GEOGRAPHIC_DATA]" at bounding box center [697, 120] width 90 height 15
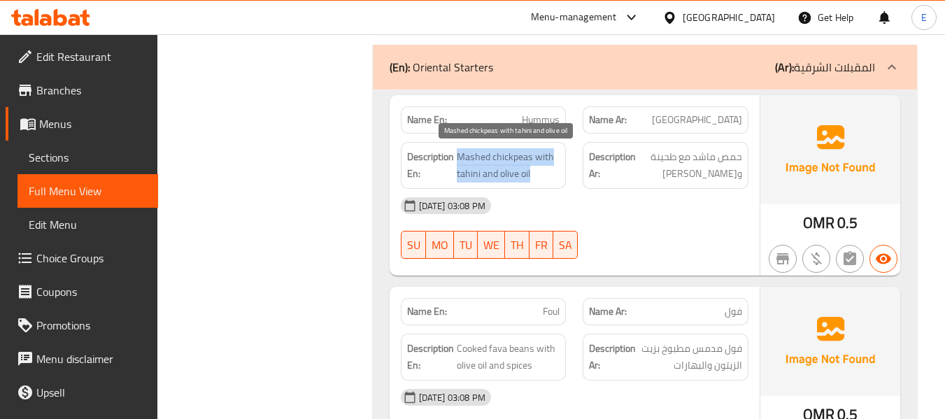
drag, startPoint x: 456, startPoint y: 157, endPoint x: 557, endPoint y: 172, distance: 102.6
click at [557, 172] on span "Mashed chickpeas with tahini and olive oil" at bounding box center [508, 165] width 103 height 34
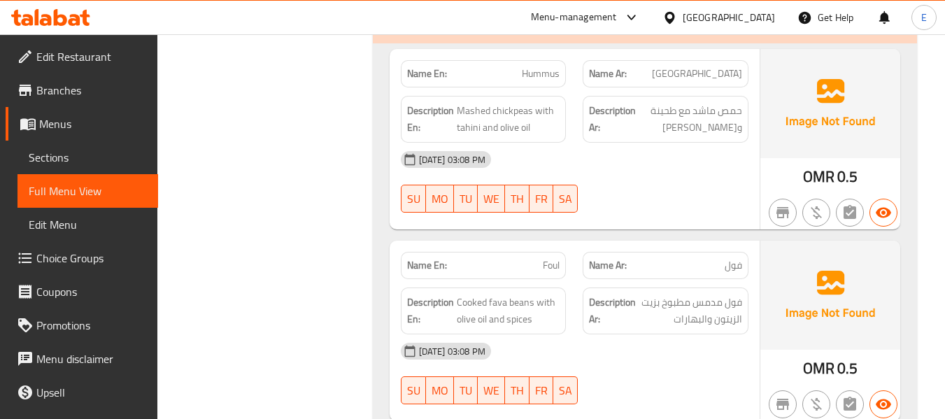
scroll to position [2398, 0]
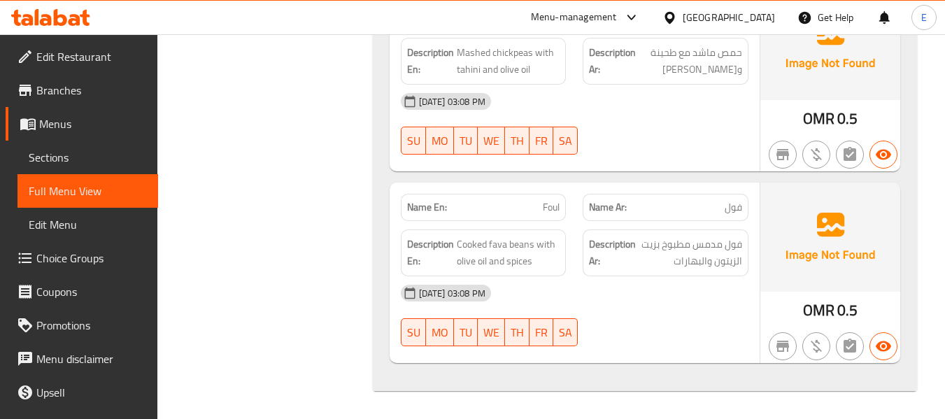
click at [734, 209] on span "فول" at bounding box center [732, 207] width 17 height 15
click at [548, 208] on span "Foul" at bounding box center [551, 207] width 17 height 15
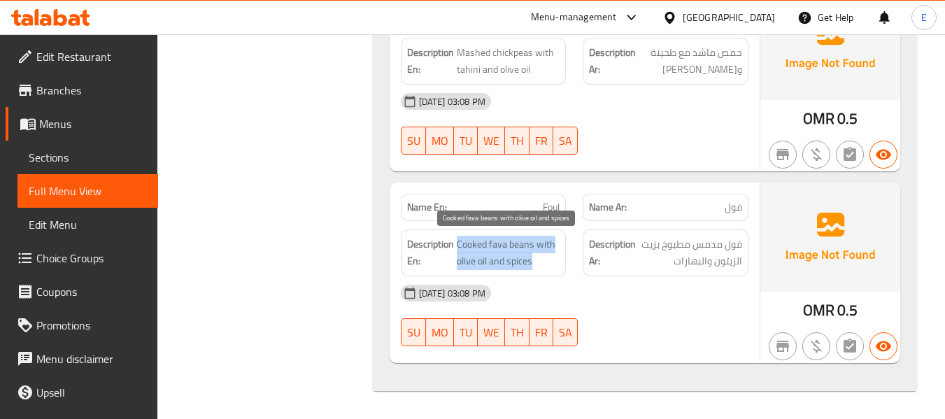
drag, startPoint x: 459, startPoint y: 241, endPoint x: 553, endPoint y: 259, distance: 96.3
click at [553, 259] on span "Cooked fava beans with olive oil and spices" at bounding box center [508, 253] width 103 height 34
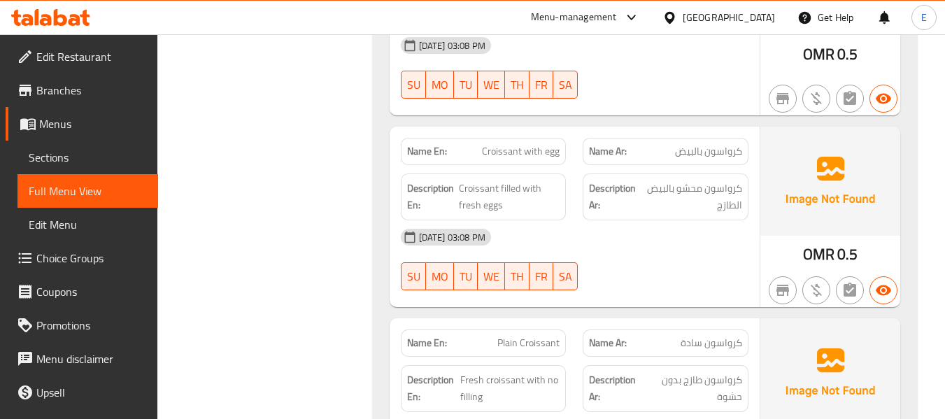
scroll to position [720, 0]
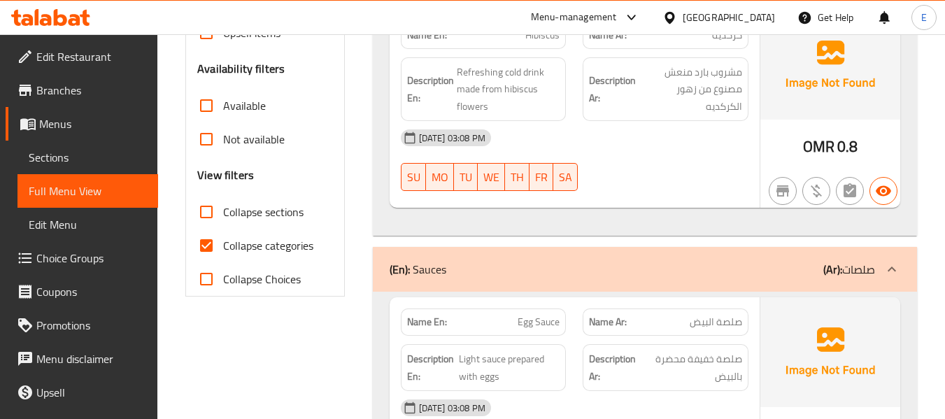
click at [206, 248] on input "Collapse categories" at bounding box center [207, 246] width 34 height 34
checkbox input "false"
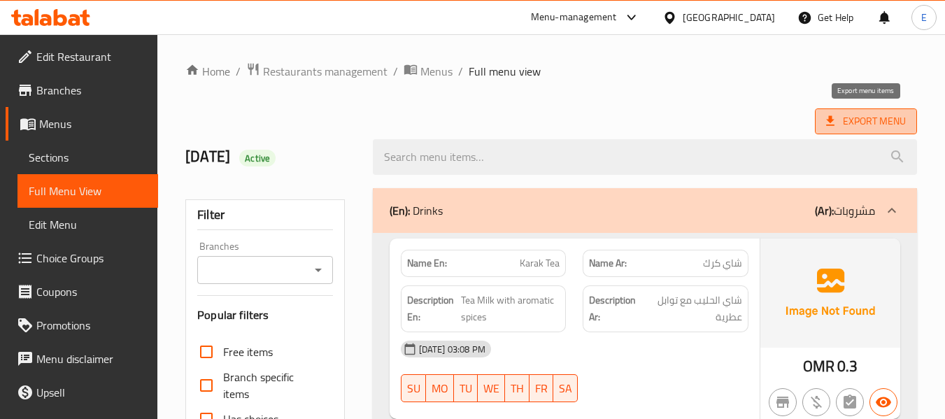
click at [867, 123] on span "Export Menu" at bounding box center [866, 121] width 80 height 17
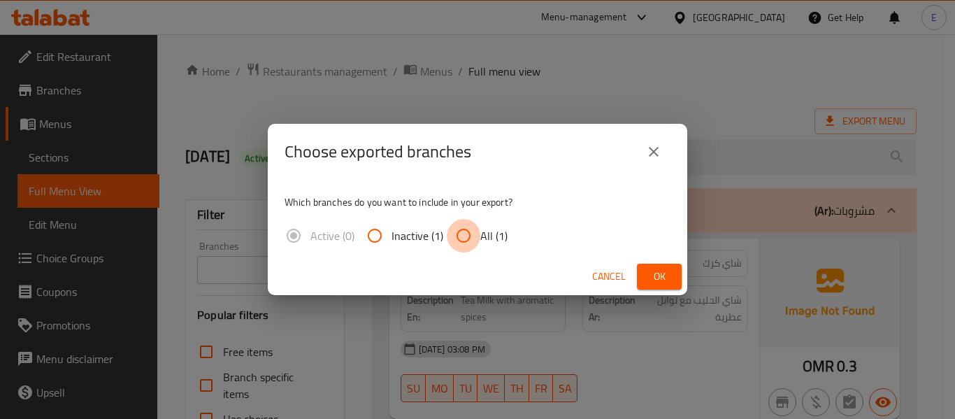
click at [465, 243] on input "All (1)" at bounding box center [464, 236] width 34 height 34
radio input "true"
click at [659, 275] on span "Ok" at bounding box center [659, 276] width 22 height 17
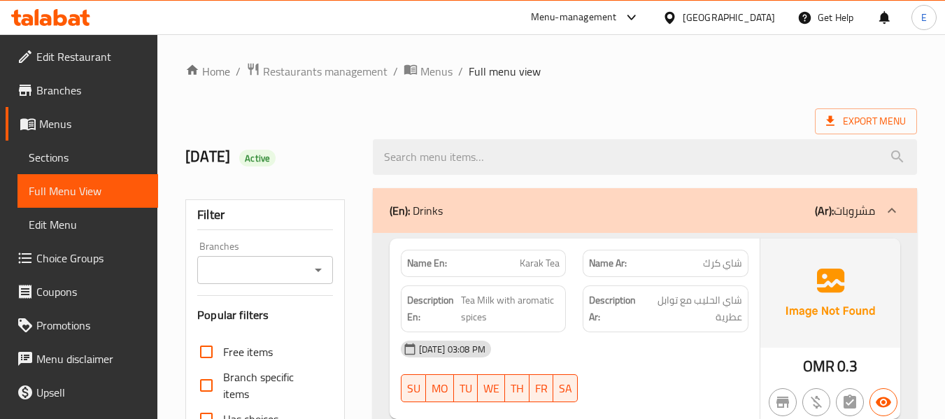
click at [492, 115] on div "Export Menu" at bounding box center [550, 121] width 731 height 26
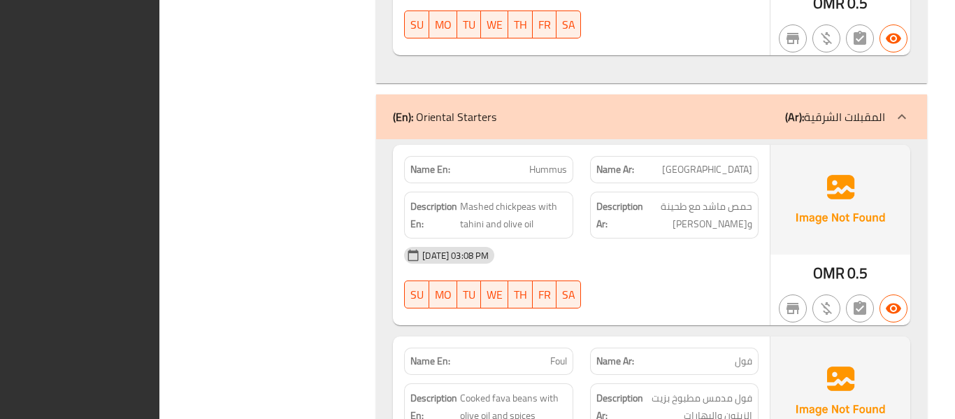
scroll to position [2380, 0]
